Goal: Task Accomplishment & Management: Complete application form

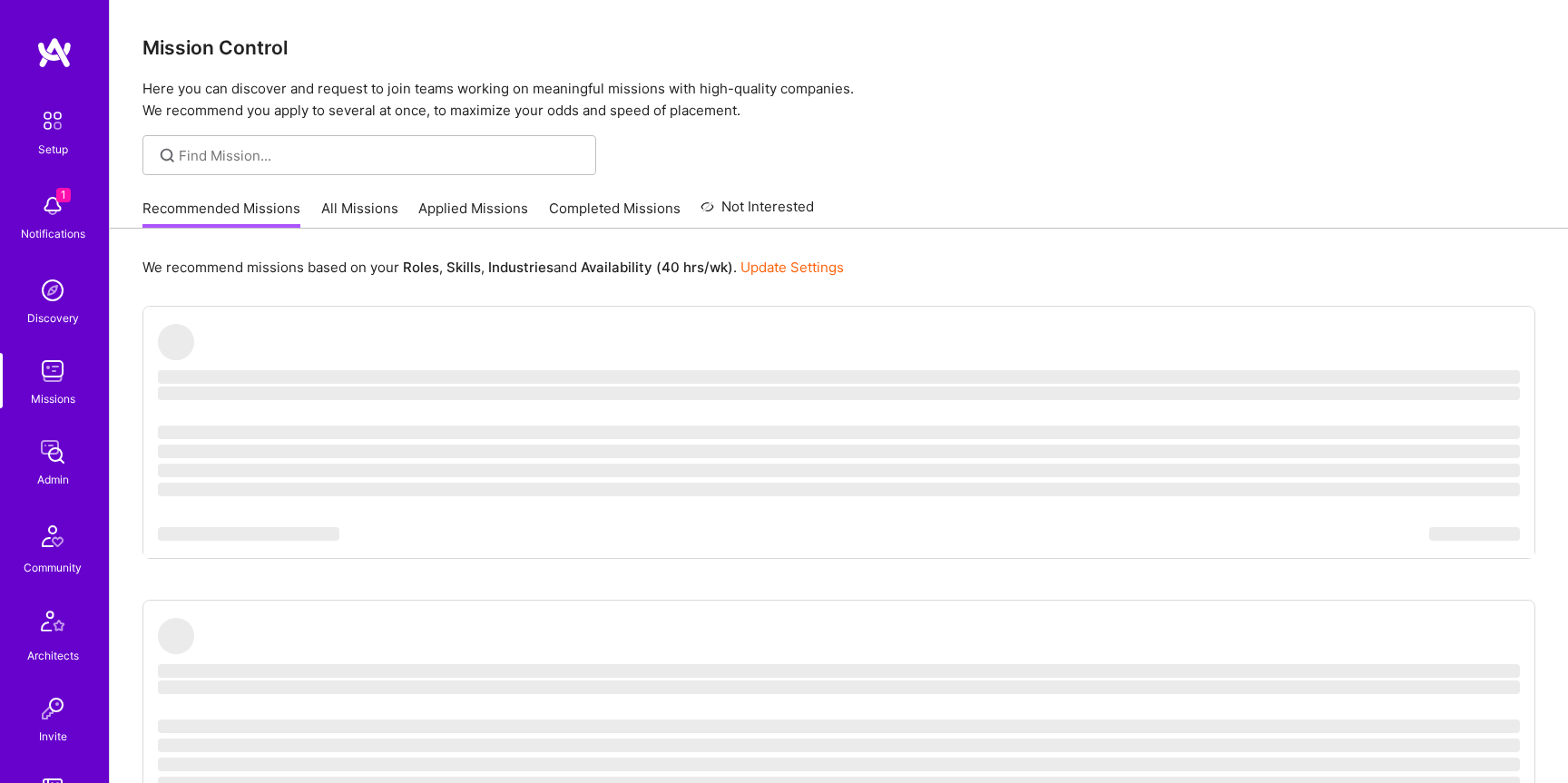
click at [356, 218] on link "All Missions" at bounding box center [360, 214] width 77 height 30
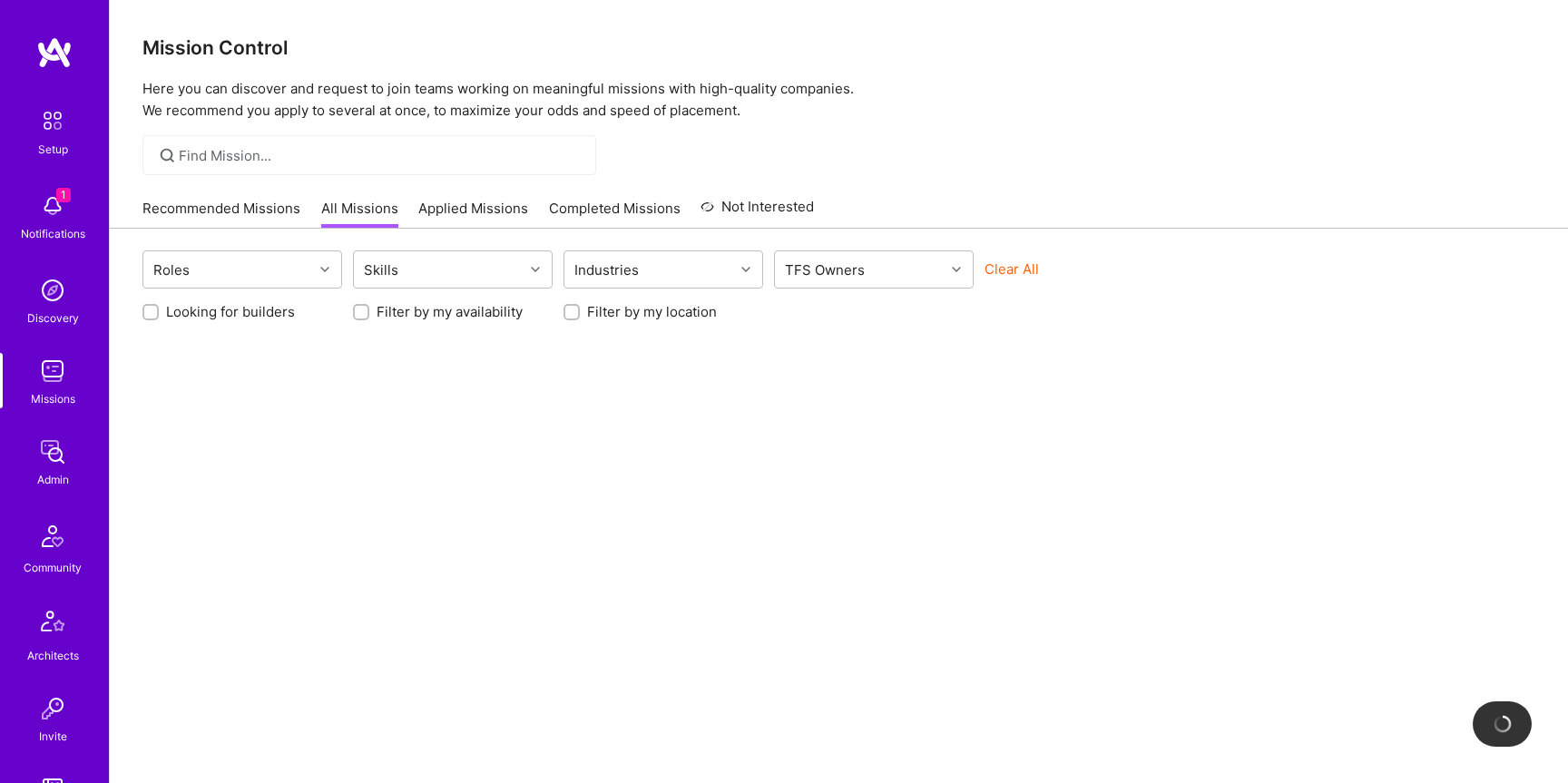
click at [478, 215] on link "Applied Missions" at bounding box center [474, 214] width 110 height 30
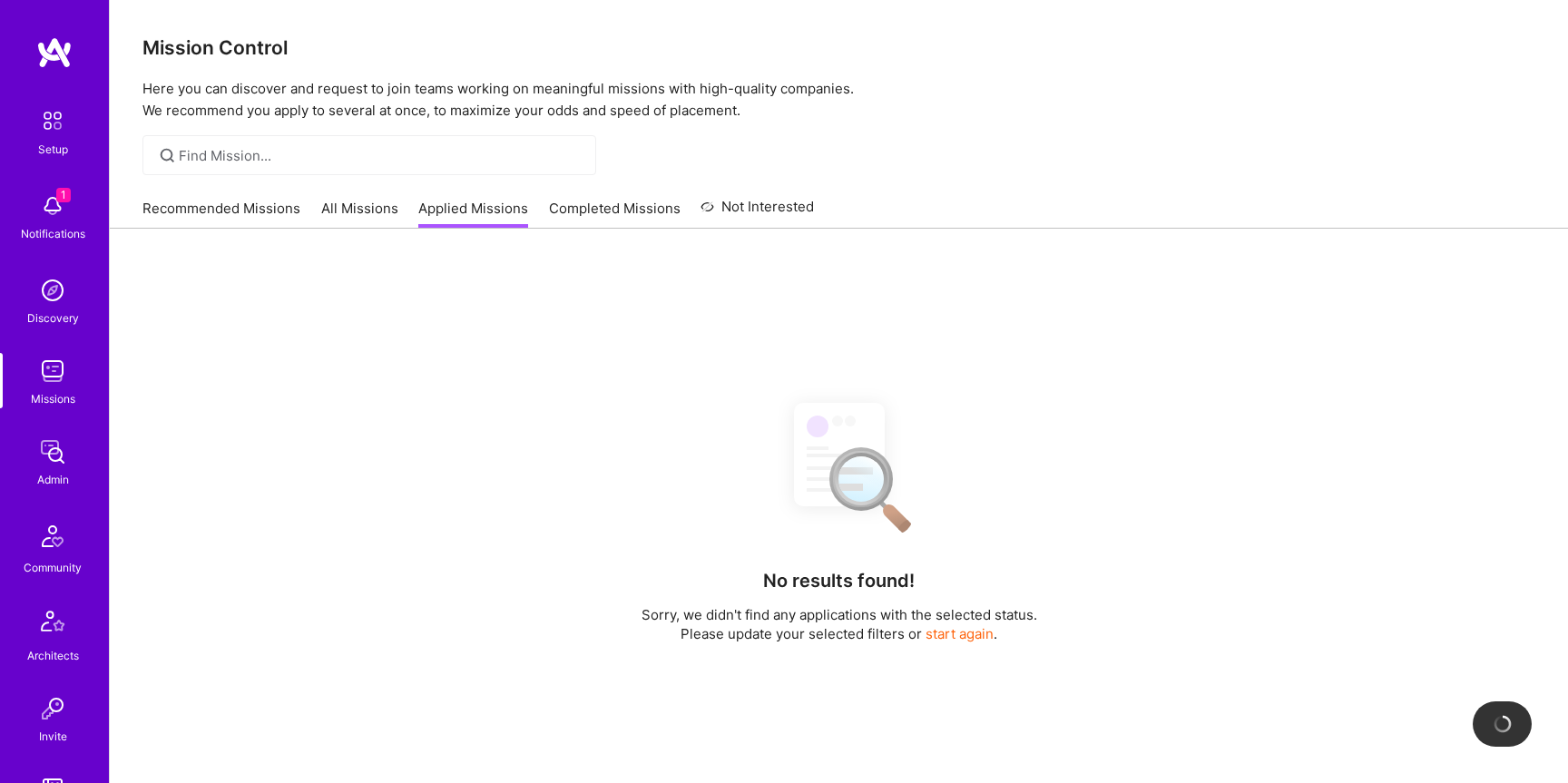
scroll to position [381, 0]
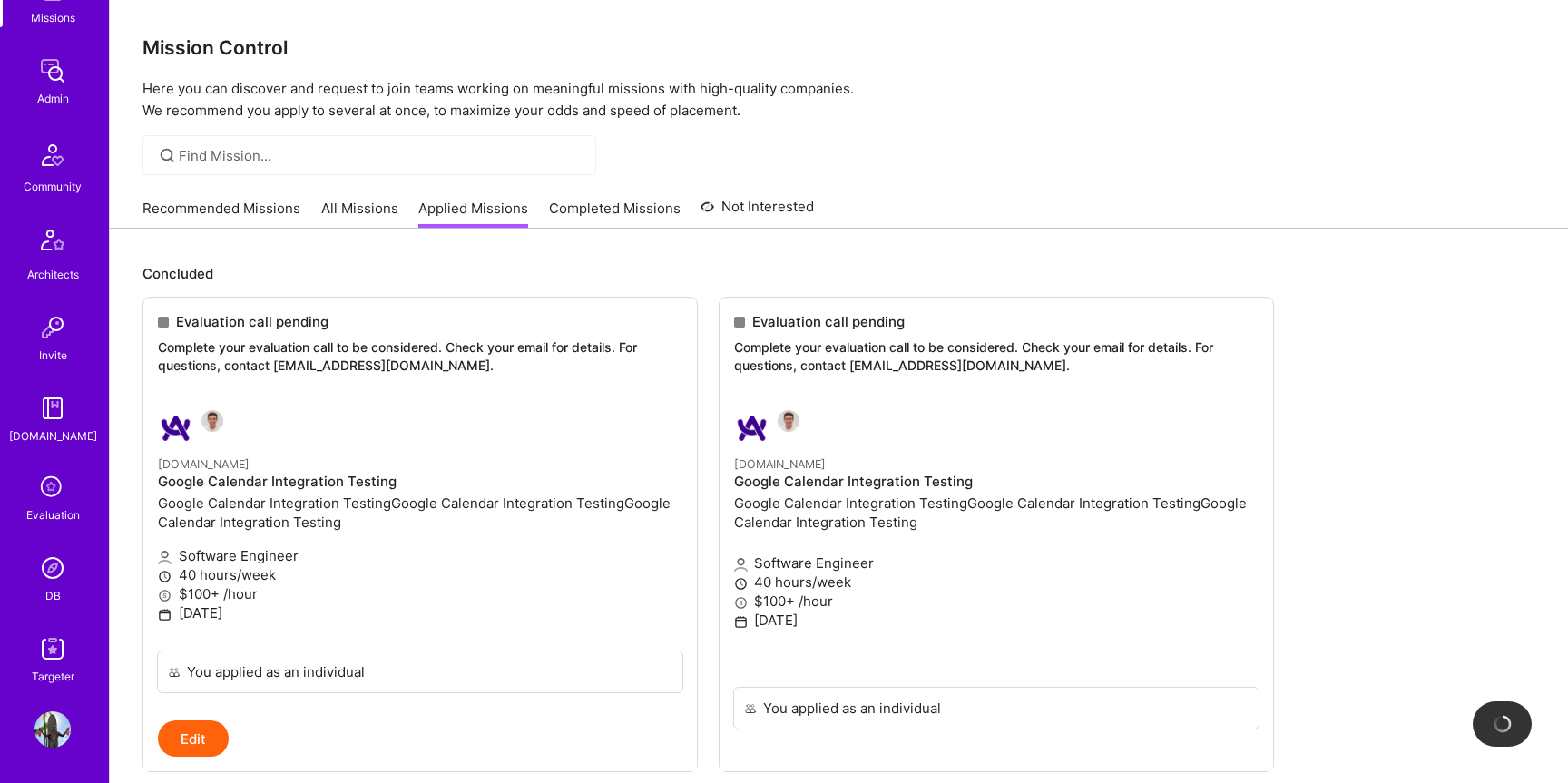
click at [366, 216] on link "All Missions" at bounding box center [360, 214] width 77 height 30
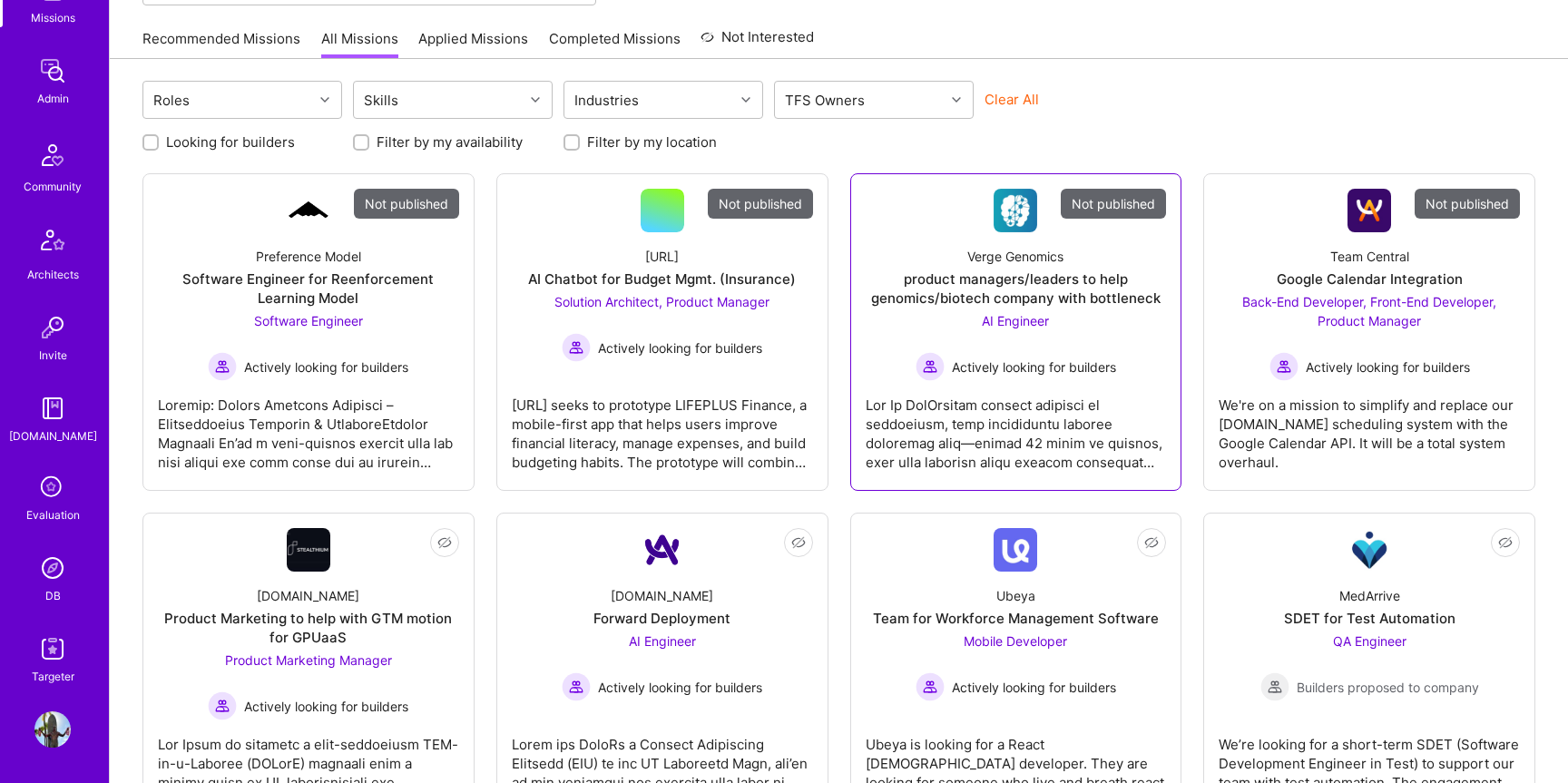
scroll to position [364, 0]
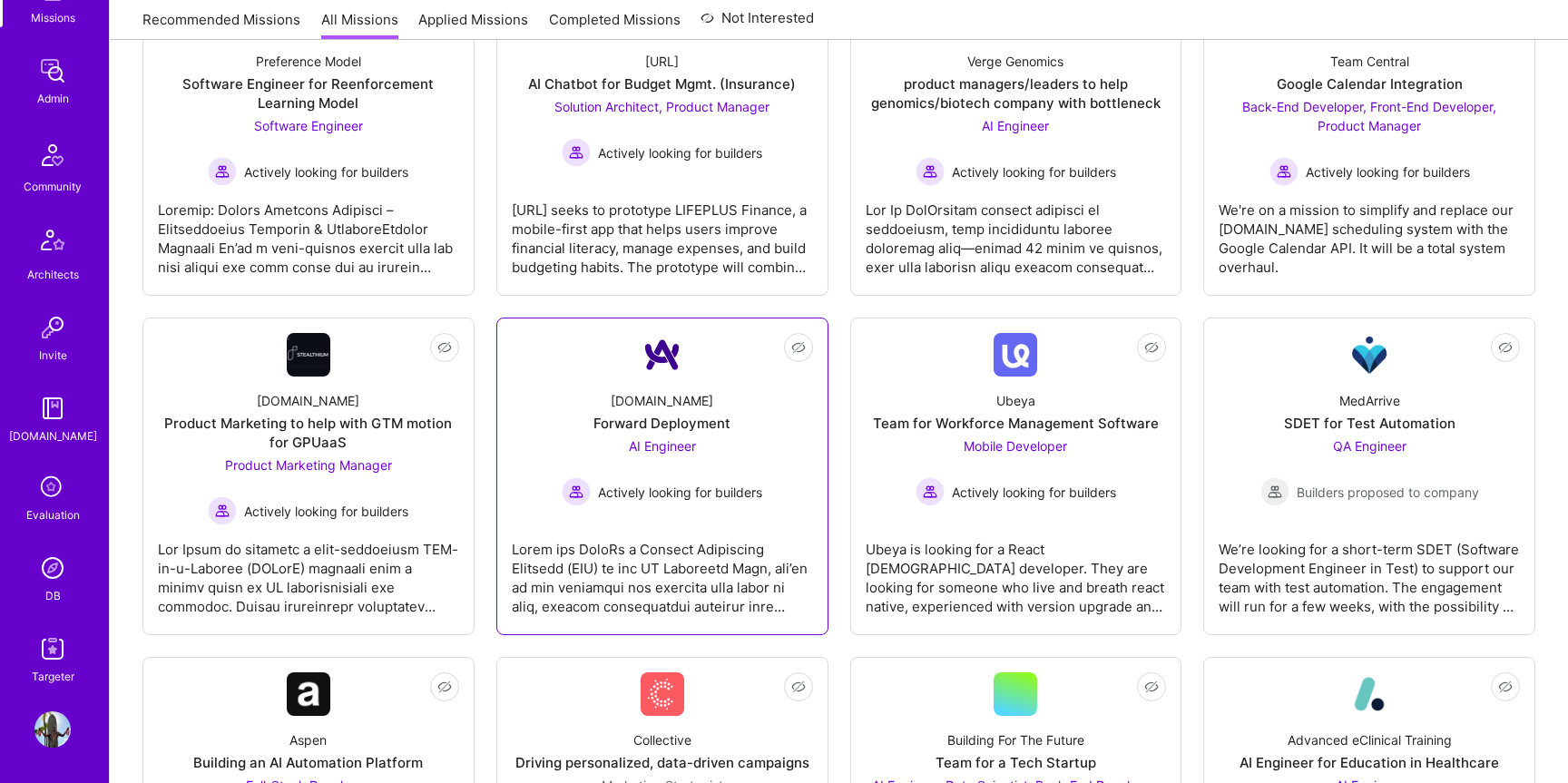
click at [592, 392] on div "[DOMAIN_NAME] Forward Deployment AI Engineer Actively looking for builders" at bounding box center [662, 442] width 302 height 130
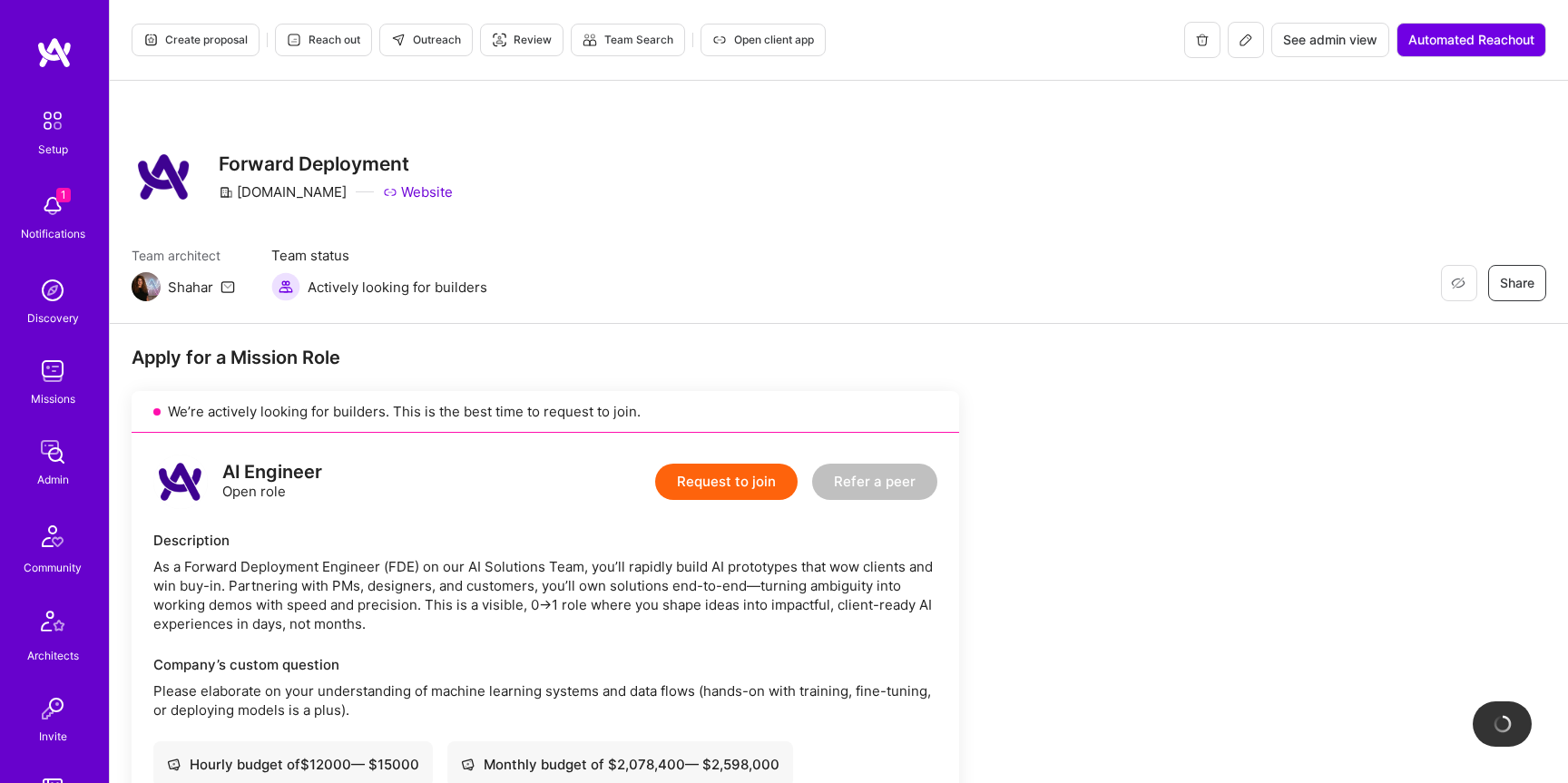
click at [1233, 45] on button at bounding box center [1246, 41] width 37 height 37
